Goal: Information Seeking & Learning: Learn about a topic

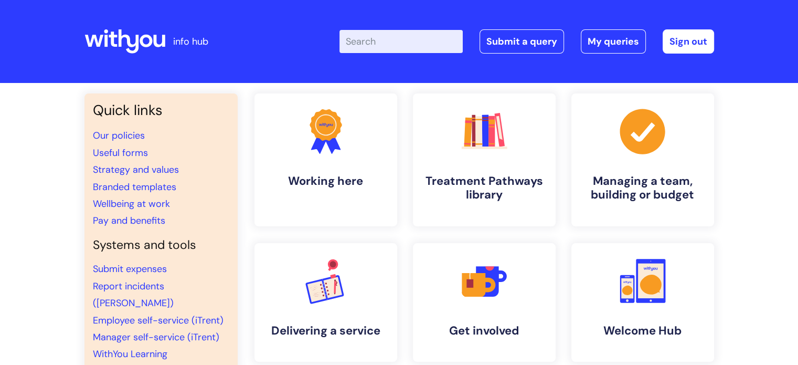
click at [393, 45] on input "Enter your search term here..." at bounding box center [401, 41] width 123 height 23
type input "STAR panel"
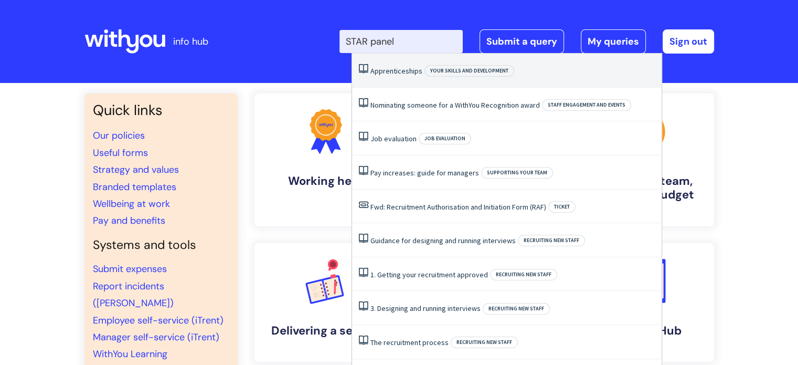
click at [416, 70] on link "Apprenticeships" at bounding box center [397, 70] width 52 height 9
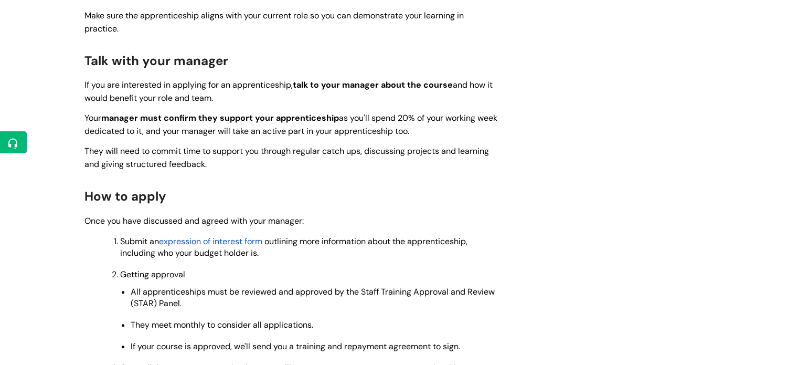
scroll to position [997, 0]
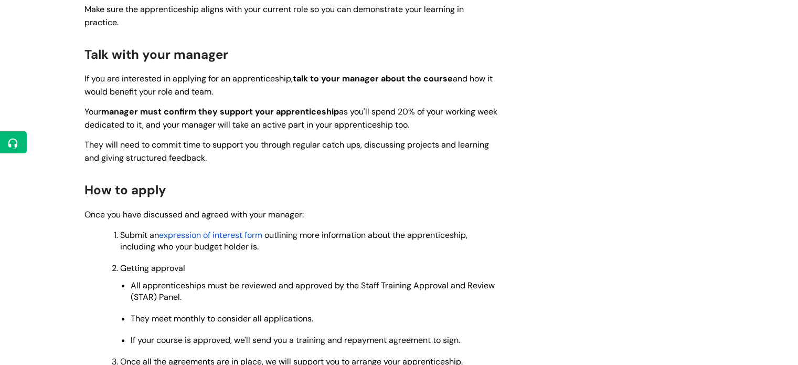
click at [220, 229] on span "expression of interest form" at bounding box center [210, 234] width 103 height 11
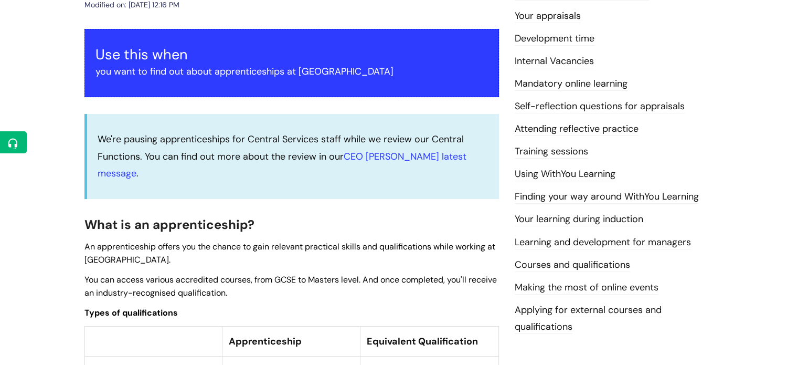
scroll to position [157, 0]
